Goal: Information Seeking & Learning: Learn about a topic

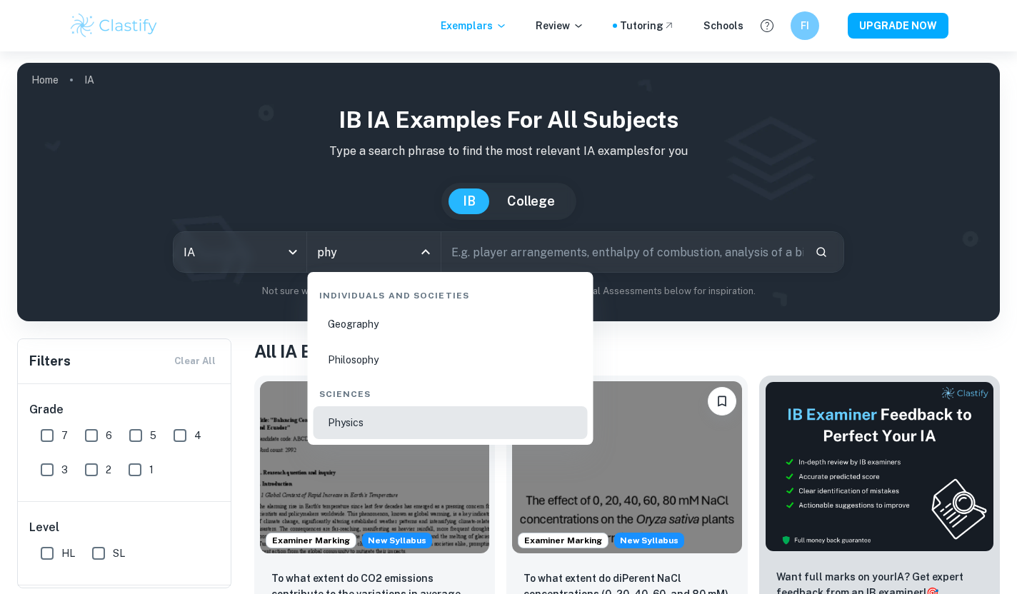
type input "Physics"
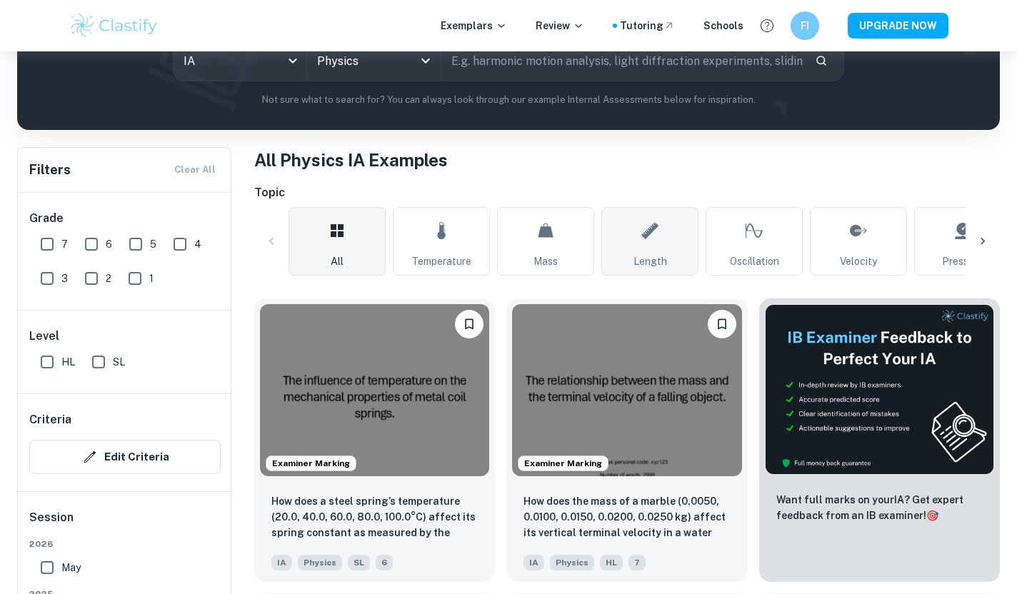
scroll to position [288, 0]
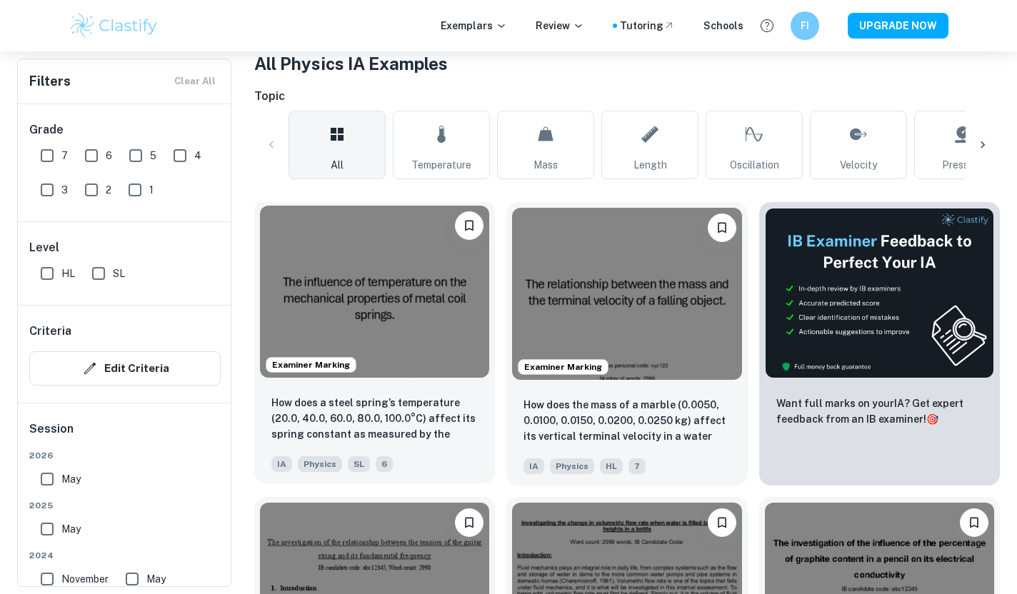
click at [442, 392] on div "How does a steel spring’s temperature (20.0, 40.0, 60.0, 80.0, 100.0°C) affect …" at bounding box center [374, 434] width 241 height 100
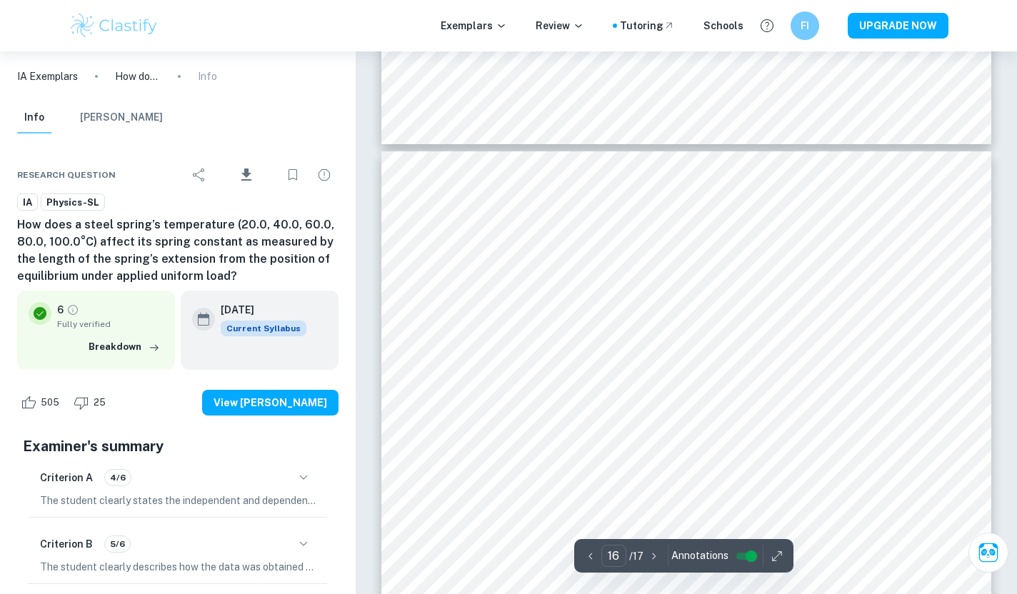
scroll to position [13357, 0]
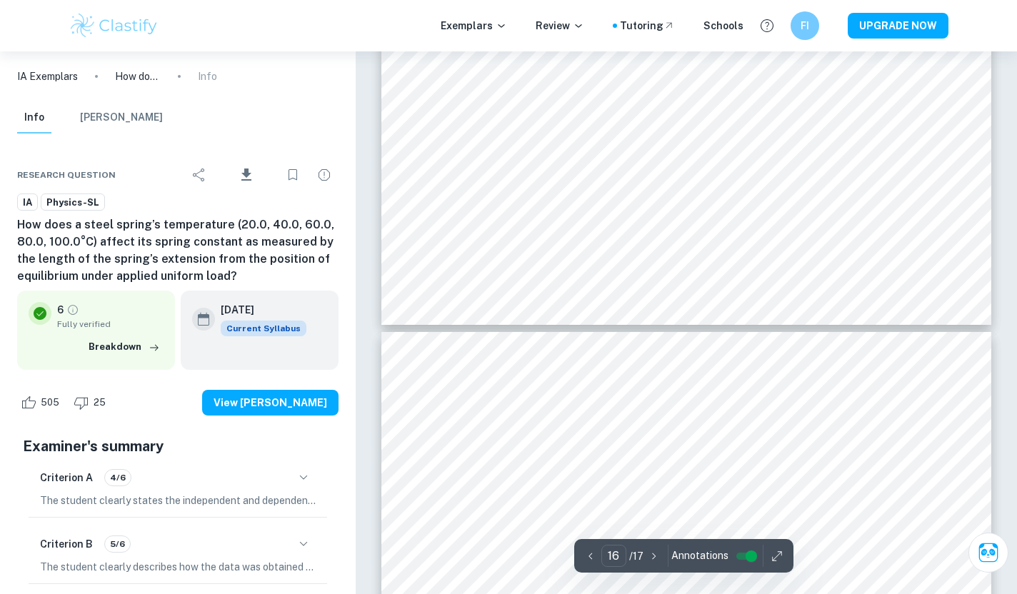
type input "17"
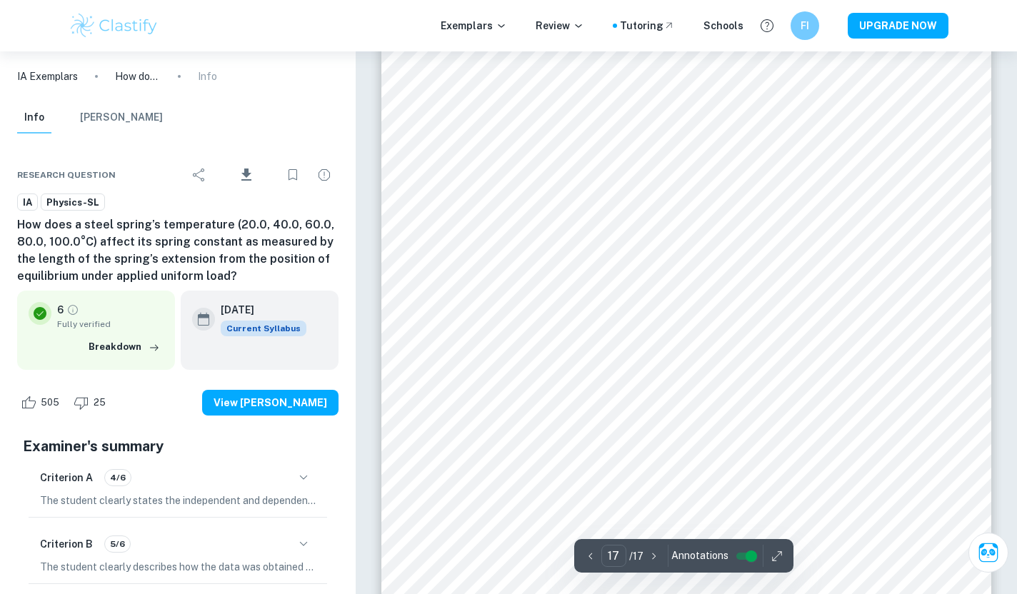
scroll to position [14666, 0]
